Goal: Information Seeking & Learning: Learn about a topic

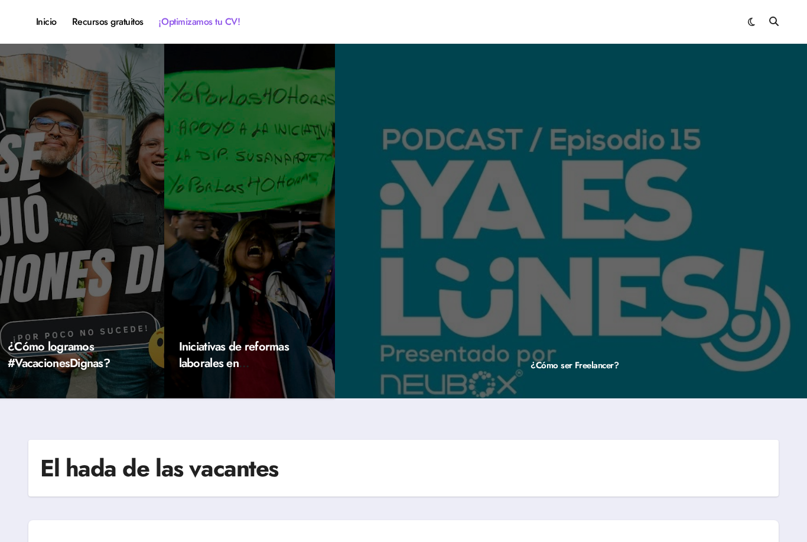
click at [177, 22] on link "¡Optimizamos tu CV!" at bounding box center [199, 22] width 96 height 32
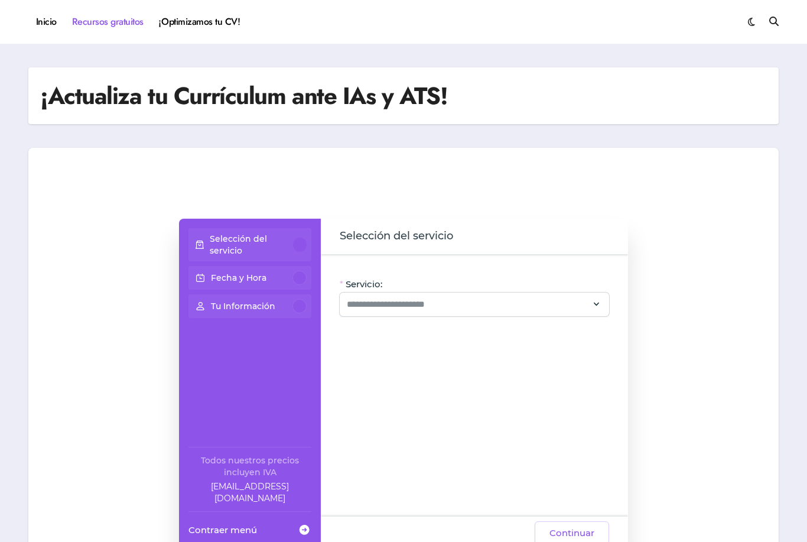
click at [109, 22] on link "Recursos gratuitos" at bounding box center [107, 22] width 87 height 32
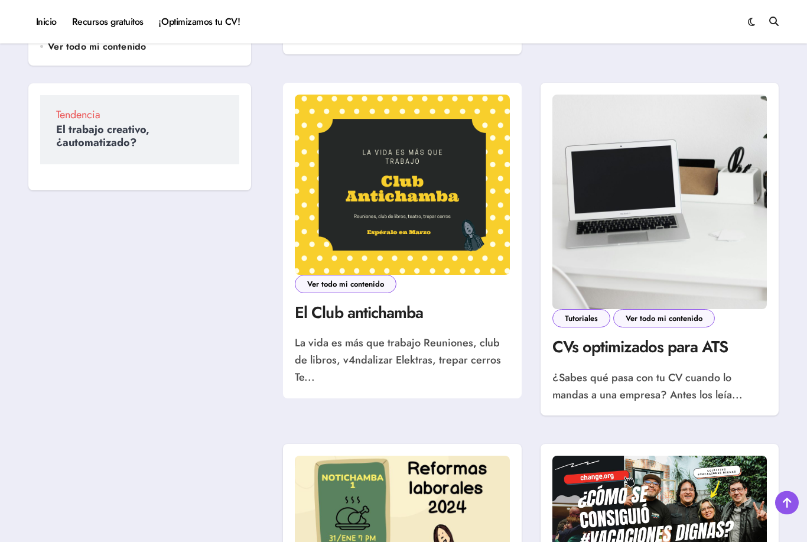
scroll to position [640, 0]
click at [598, 350] on link "CVs optimizados para ATS" at bounding box center [640, 346] width 176 height 23
